Goal: Task Accomplishment & Management: Complete application form

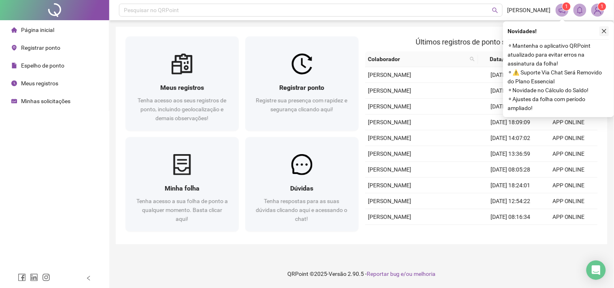
click at [607, 31] on button "button" at bounding box center [605, 31] width 10 height 10
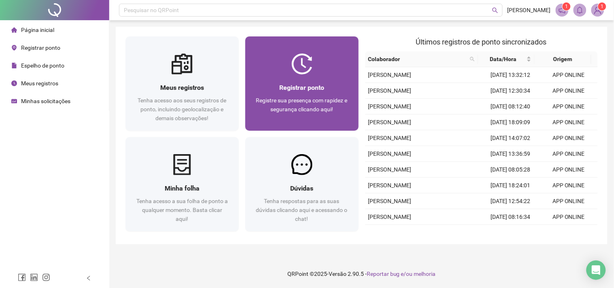
click at [281, 102] on span "Registre sua presença com rapidez e segurança clicando aqui!" at bounding box center [302, 104] width 92 height 15
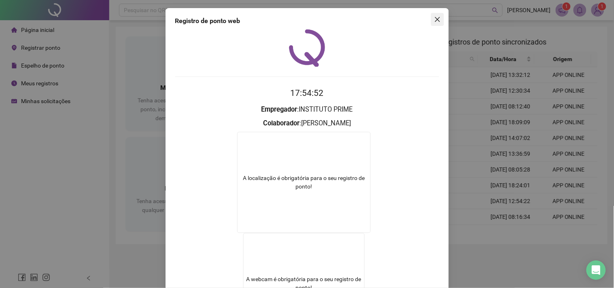
click at [435, 19] on icon "close" at bounding box center [438, 19] width 6 height 6
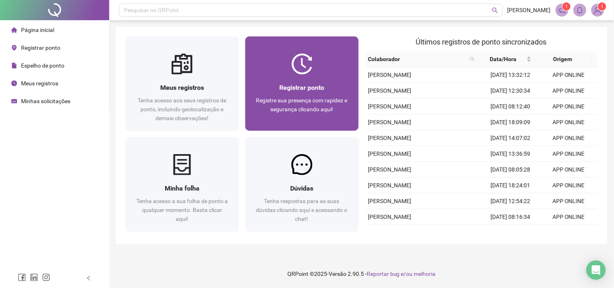
click at [292, 86] on span "Registrar ponto" at bounding box center [301, 88] width 45 height 8
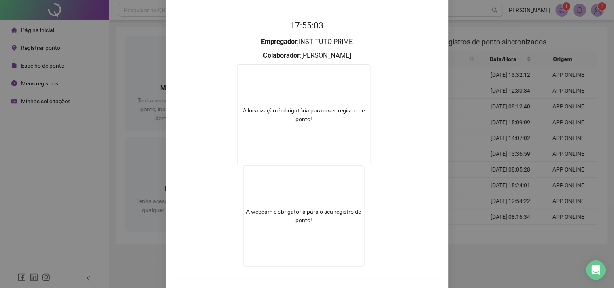
scroll to position [102, 0]
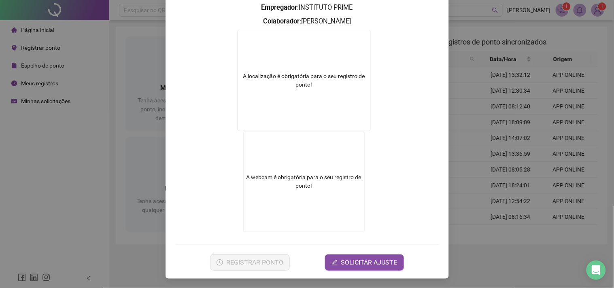
click at [484, 99] on div "Registro de ponto web 17:55:27 Empregador : INSTITUTO PRIME Colaborador : [PERS…" at bounding box center [307, 144] width 614 height 288
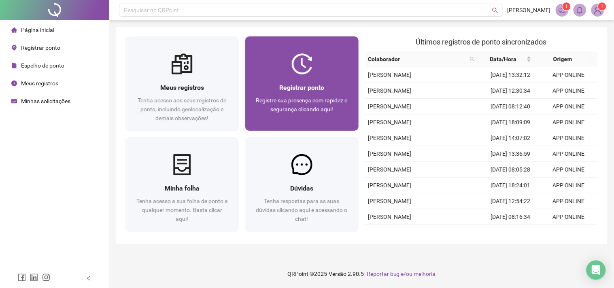
click at [281, 89] on span "Registrar ponto" at bounding box center [301, 88] width 45 height 8
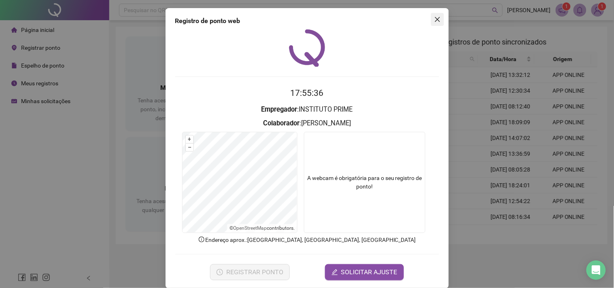
click at [438, 21] on span "Close" at bounding box center [437, 19] width 13 height 6
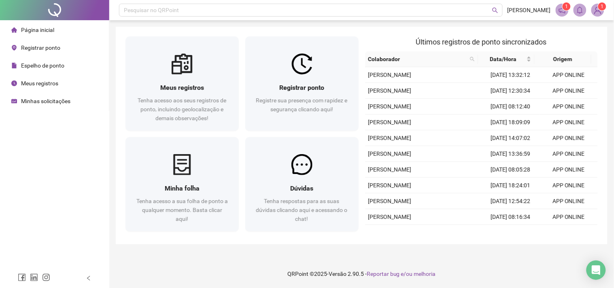
click at [49, 87] on div "Meus registros" at bounding box center [34, 83] width 47 height 16
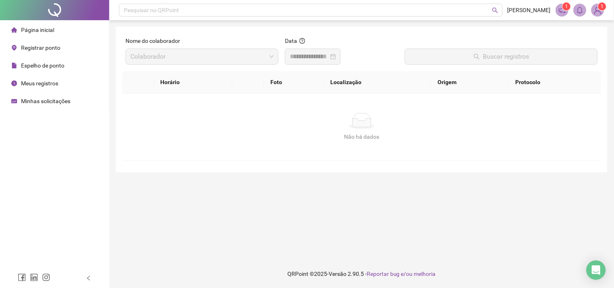
click at [51, 43] on div "Registrar ponto" at bounding box center [35, 48] width 49 height 16
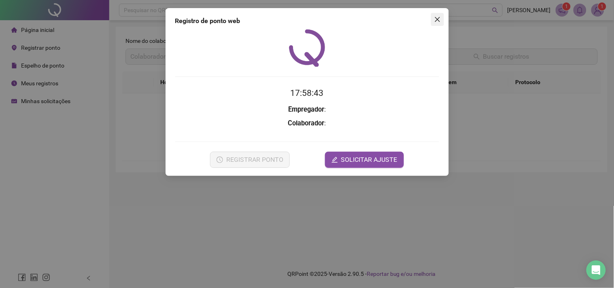
click at [441, 19] on span "Close" at bounding box center [437, 19] width 13 height 6
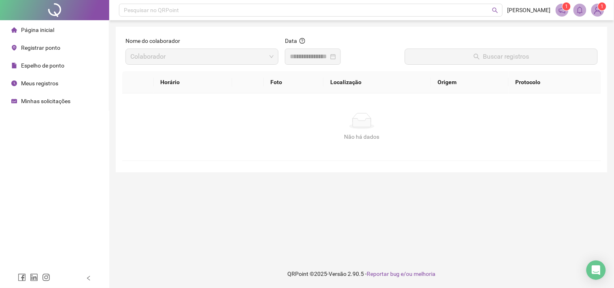
click at [37, 46] on span "Registrar ponto" at bounding box center [40, 48] width 39 height 6
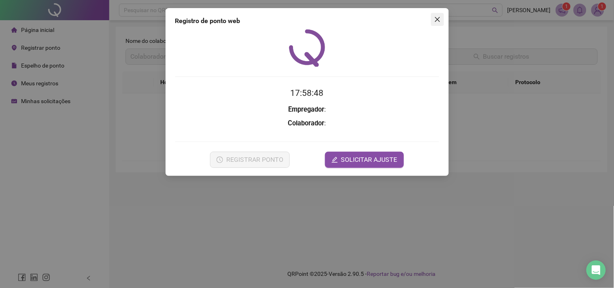
click at [439, 19] on icon "close" at bounding box center [438, 19] width 6 height 6
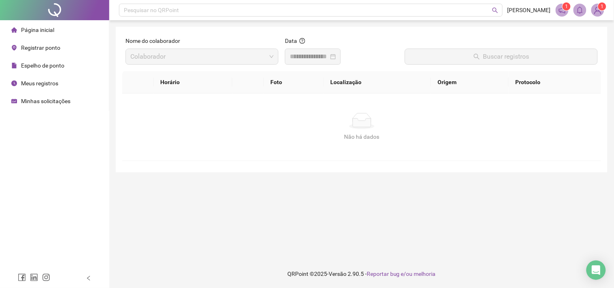
click at [53, 32] on span "Página inicial" at bounding box center [37, 30] width 33 height 6
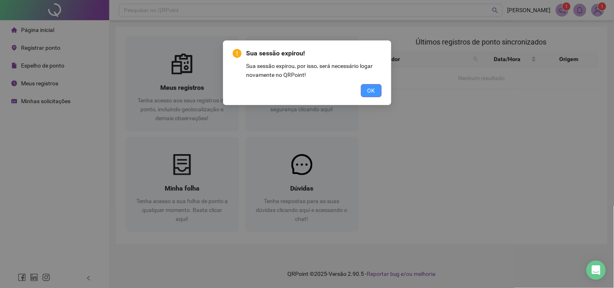
click at [375, 91] on span "OK" at bounding box center [372, 90] width 8 height 9
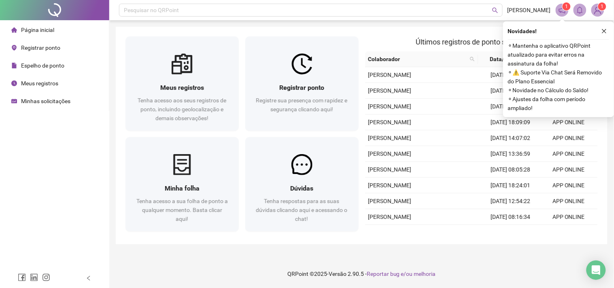
click at [601, 27] on button "button" at bounding box center [605, 31] width 10 height 10
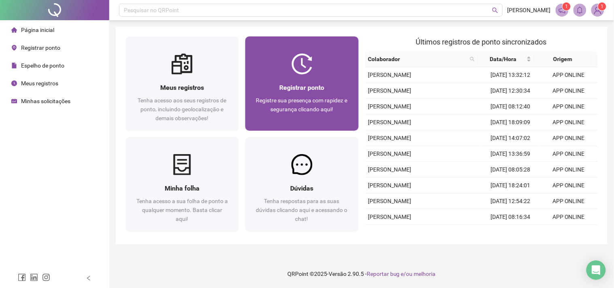
click at [334, 116] on div "Registre sua presença com rapidez e segurança clicando aqui!" at bounding box center [302, 109] width 94 height 27
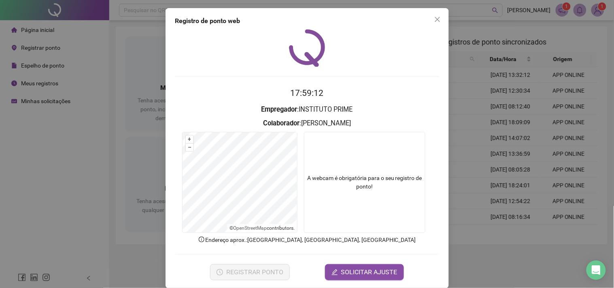
scroll to position [10, 0]
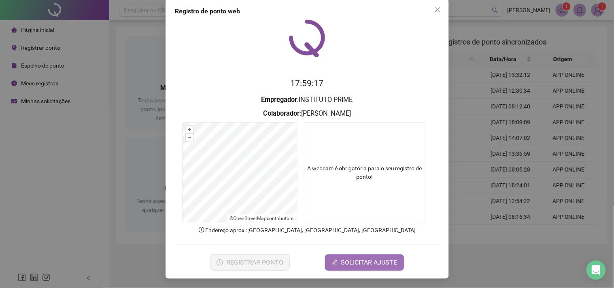
click at [361, 260] on span "SOLICITAR AJUSTE" at bounding box center [369, 263] width 56 height 10
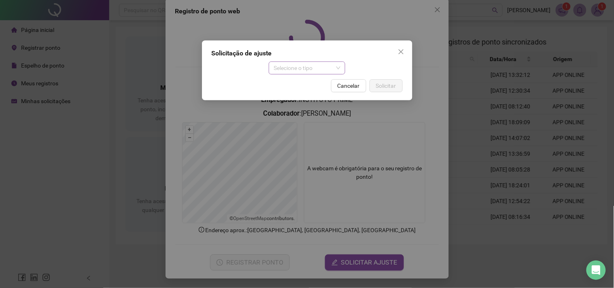
click at [334, 70] on span "Selecione o tipo" at bounding box center [307, 68] width 67 height 12
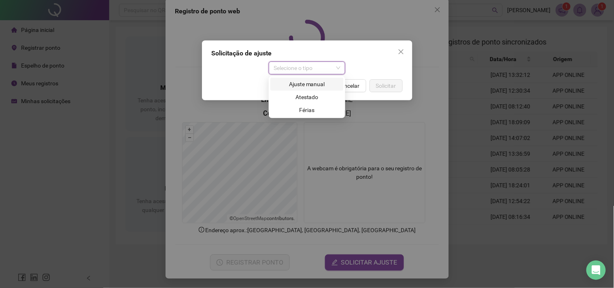
click at [326, 83] on div "Ajuste manual" at bounding box center [307, 84] width 64 height 9
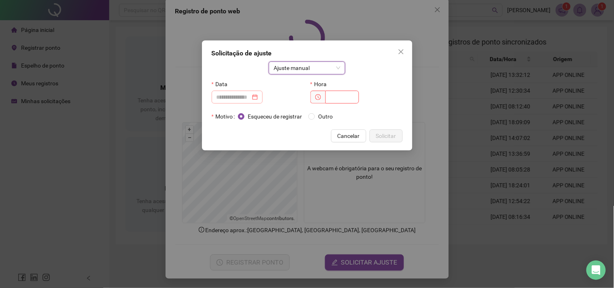
click at [258, 98] on div at bounding box center [237, 97] width 41 height 9
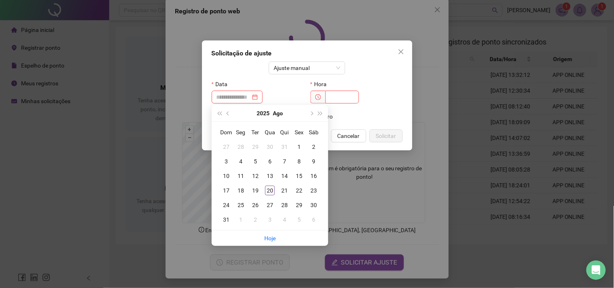
click at [298, 96] on div at bounding box center [258, 97] width 92 height 13
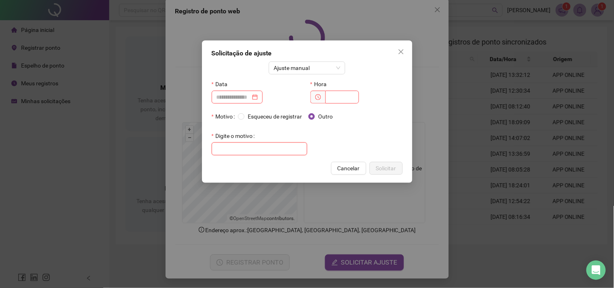
click at [224, 147] on input "text" at bounding box center [260, 149] width 96 height 13
click at [246, 152] on input "**********" at bounding box center [260, 149] width 96 height 13
click at [247, 151] on input "**********" at bounding box center [260, 149] width 96 height 13
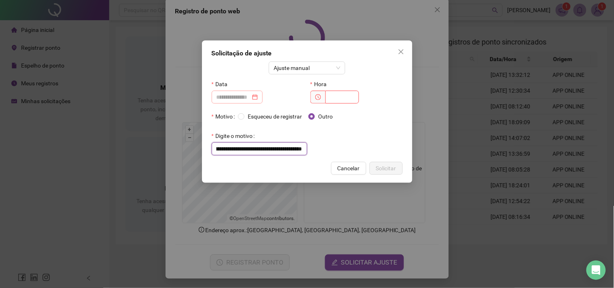
click at [258, 97] on div at bounding box center [237, 97] width 41 height 9
type input "**********"
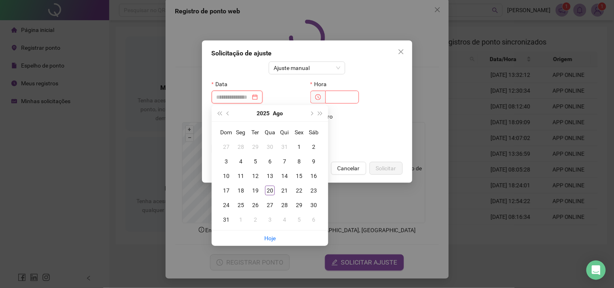
scroll to position [0, 0]
type input "**********"
click at [273, 188] on div "20" at bounding box center [270, 191] width 10 height 10
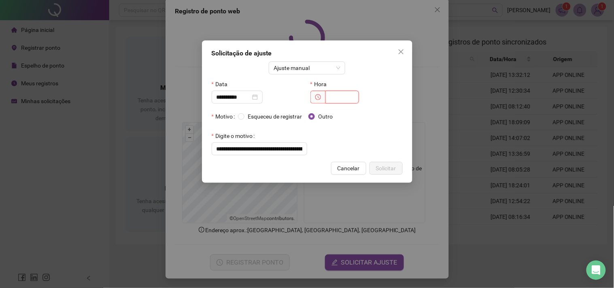
click at [336, 100] on input "text" at bounding box center [343, 97] width 34 height 13
type input "*****"
click at [375, 166] on button "Solicitar" at bounding box center [386, 168] width 33 height 13
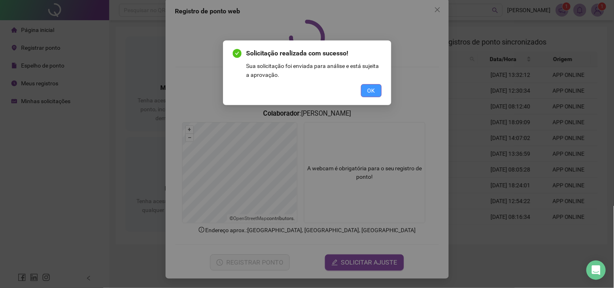
click at [371, 92] on span "OK" at bounding box center [372, 90] width 8 height 9
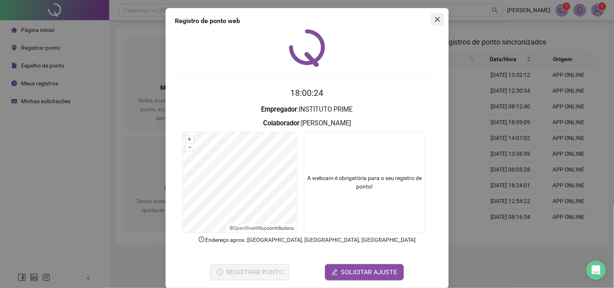
click at [435, 22] on icon "close" at bounding box center [438, 19] width 6 height 6
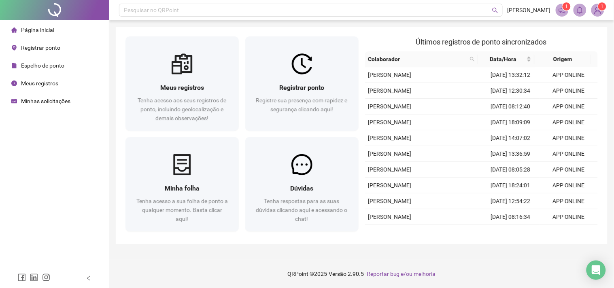
click at [63, 98] on span "Minhas solicitações" at bounding box center [45, 101] width 49 height 6
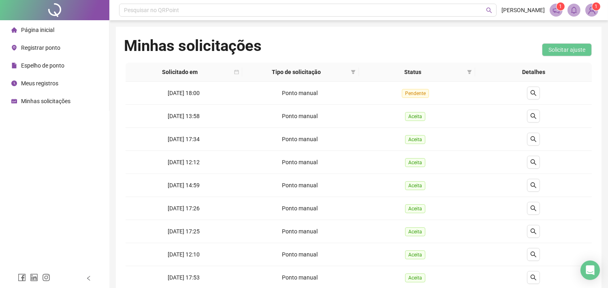
click at [594, 13] on img at bounding box center [592, 10] width 12 height 12
click at [47, 29] on span "Página inicial" at bounding box center [37, 30] width 33 height 6
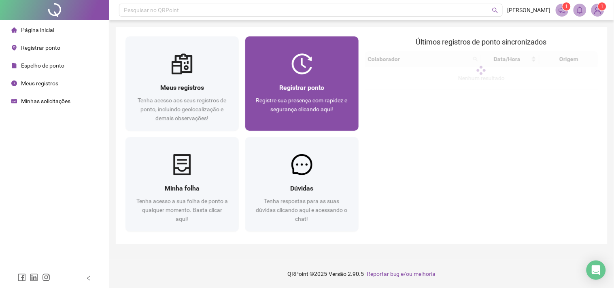
click at [292, 88] on span "Registrar ponto" at bounding box center [301, 88] width 45 height 8
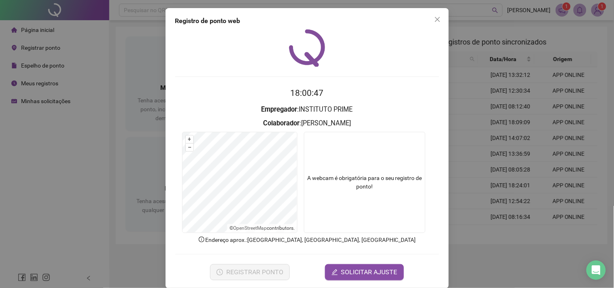
scroll to position [10, 0]
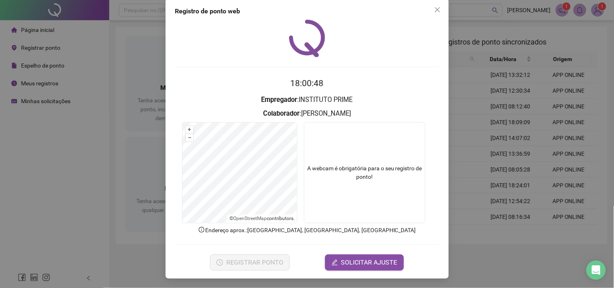
click at [435, 11] on icon "close" at bounding box center [438, 9] width 6 height 6
click at [435, 9] on icon "close" at bounding box center [437, 9] width 5 height 5
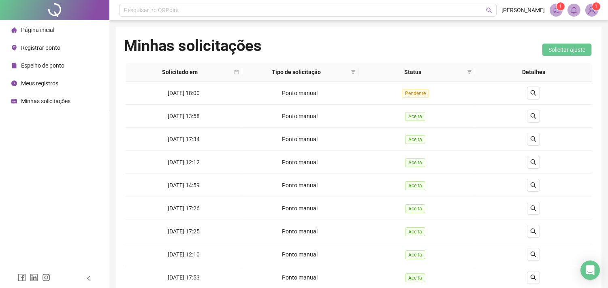
click at [38, 30] on span "Página inicial" at bounding box center [37, 30] width 33 height 6
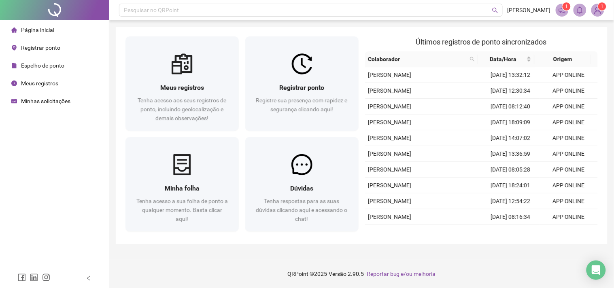
click at [598, 14] on img at bounding box center [598, 10] width 12 height 12
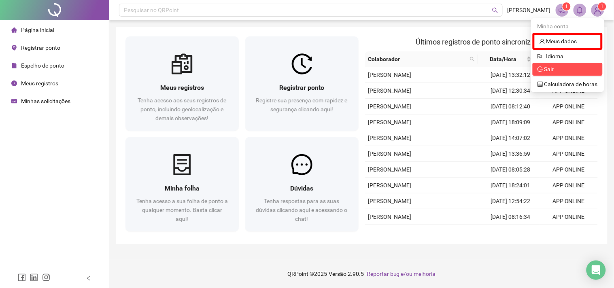
click at [549, 70] on span "Sair" at bounding box center [550, 69] width 10 height 6
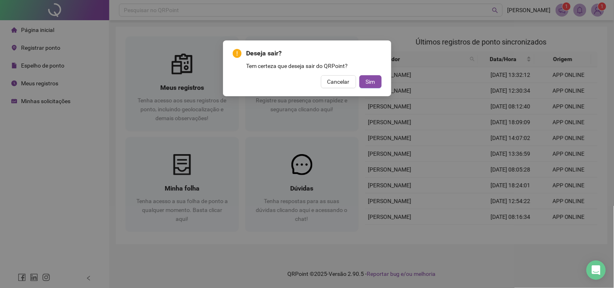
click at [377, 79] on button "Sim" at bounding box center [371, 81] width 22 height 13
